Goal: Find specific page/section: Find specific page/section

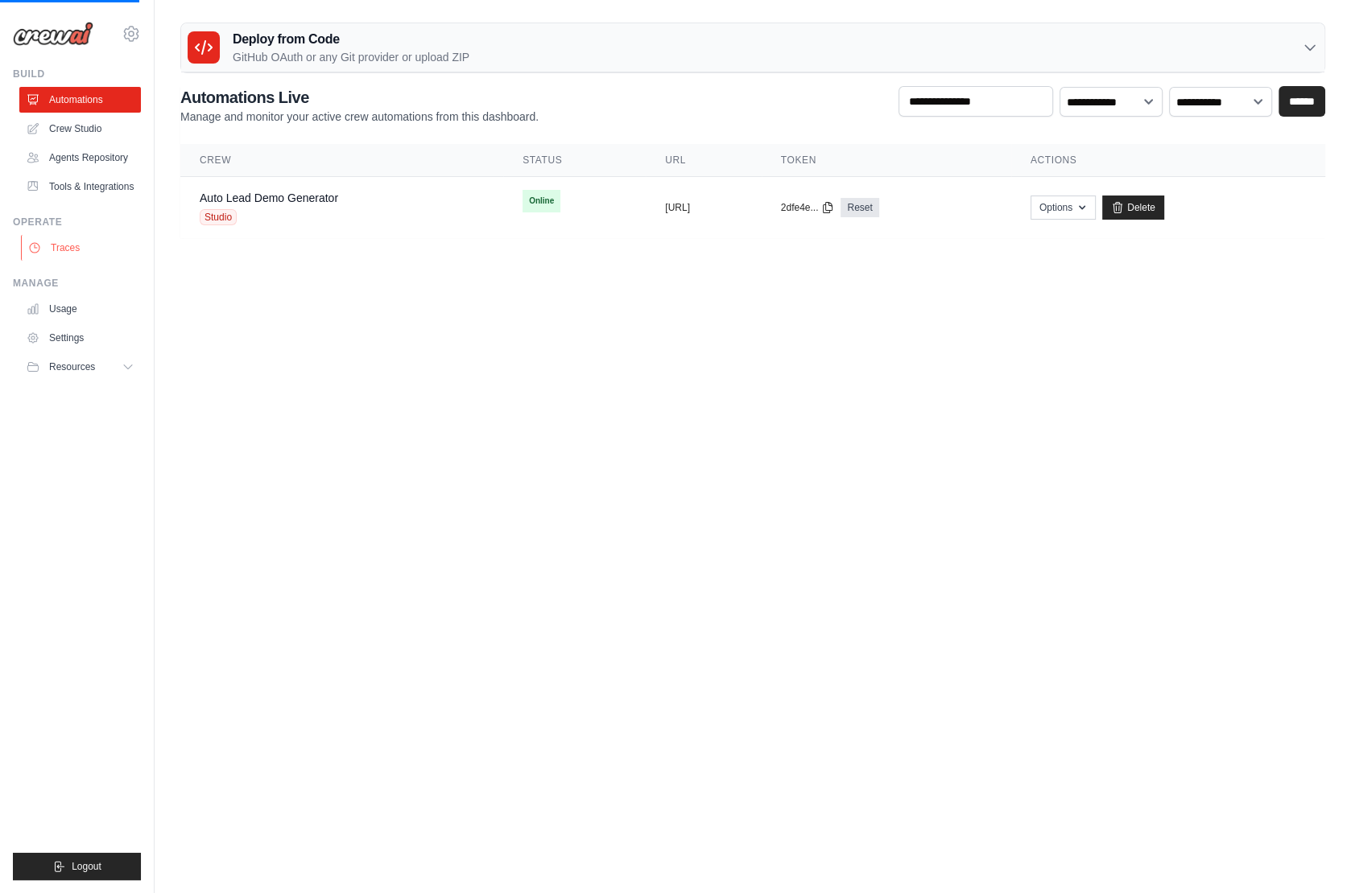
click at [61, 256] on link "Traces" at bounding box center [82, 248] width 122 height 26
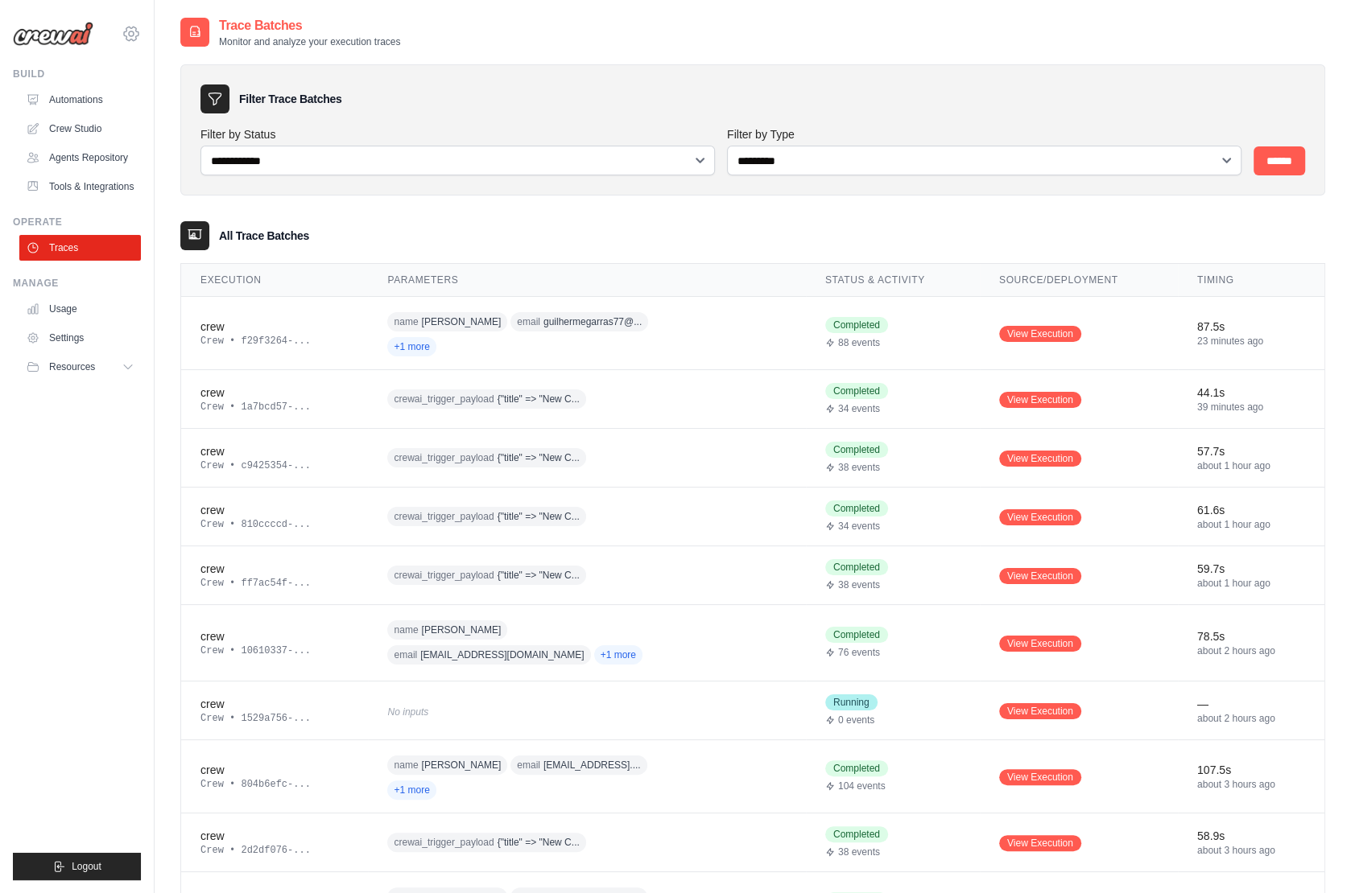
click at [131, 29] on icon at bounding box center [131, 33] width 19 height 19
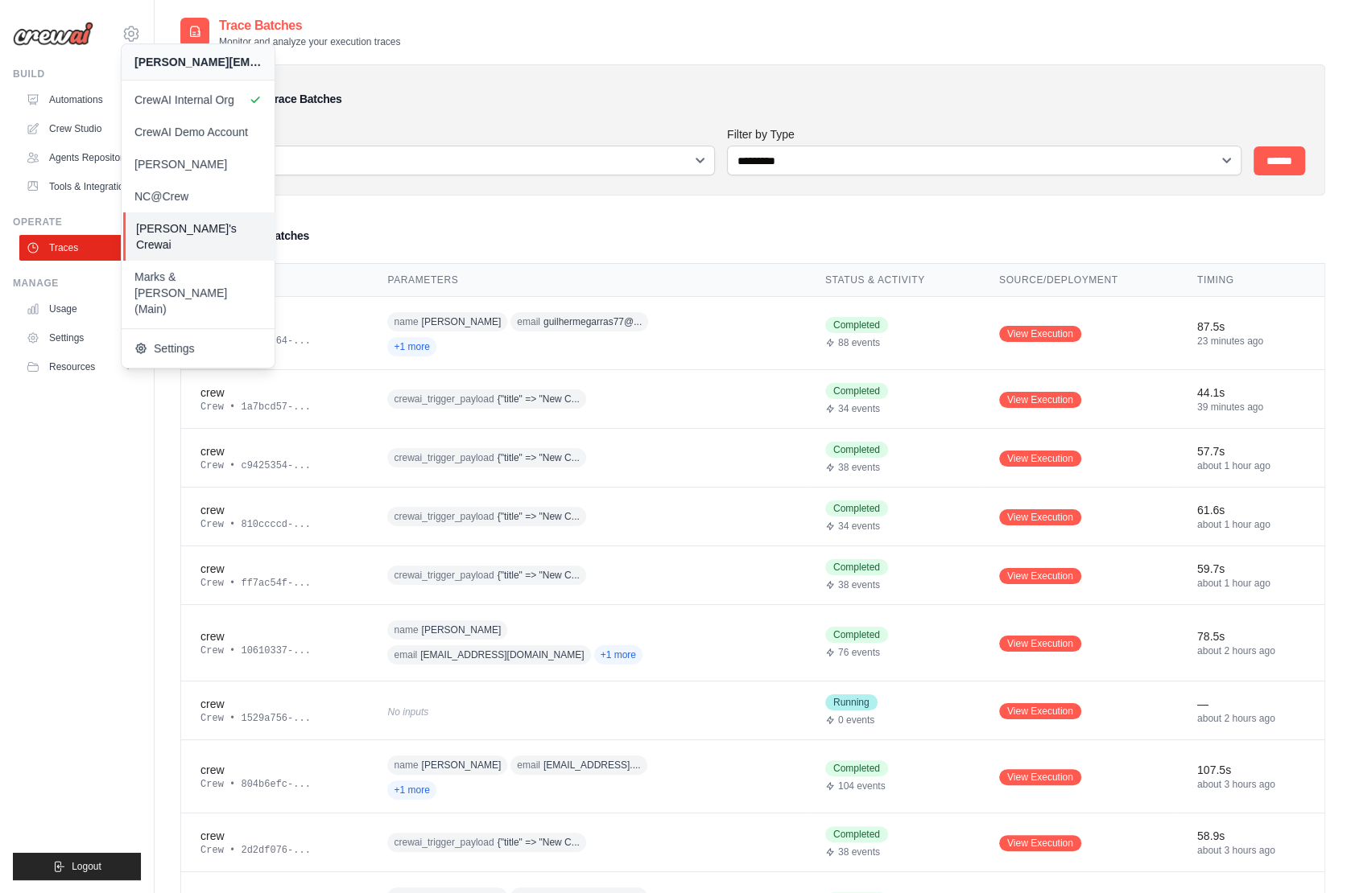
click at [214, 222] on span "[PERSON_NAME]'s Crewai" at bounding box center [199, 237] width 127 height 32
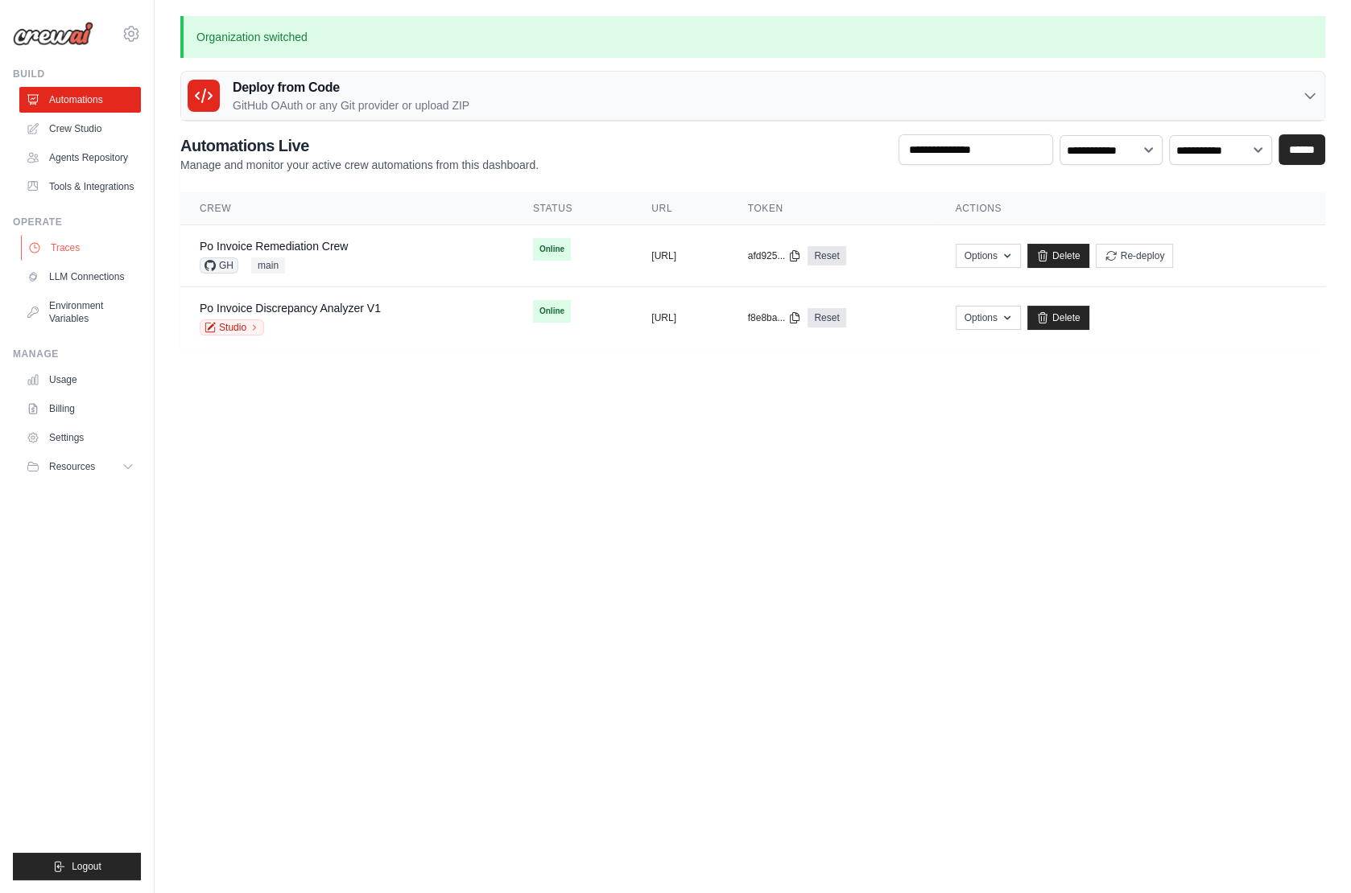
click at [74, 245] on link "Traces" at bounding box center [82, 248] width 122 height 26
